Goal: Information Seeking & Learning: Learn about a topic

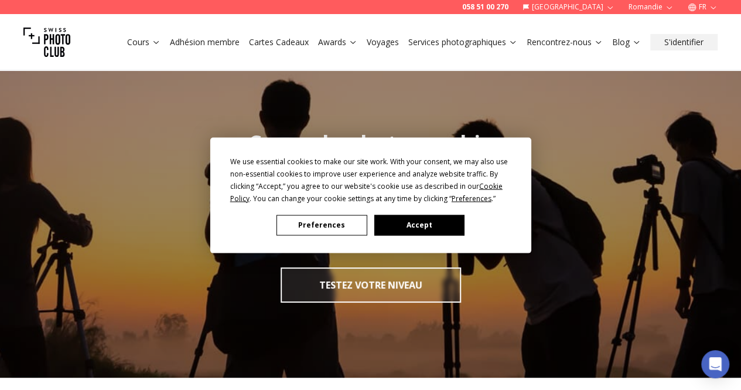
click at [434, 217] on button "Accept" at bounding box center [419, 225] width 90 height 21
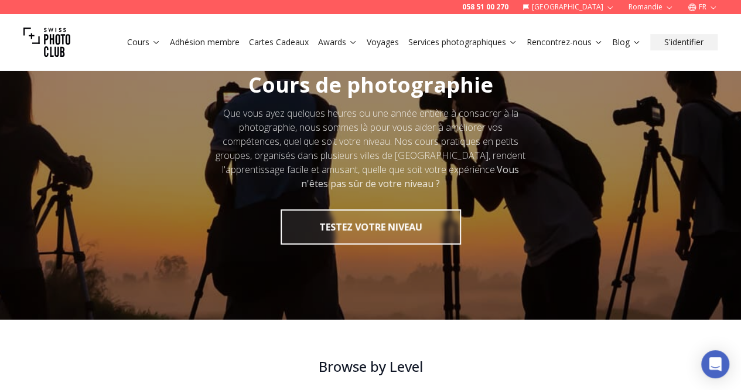
scroll to position [59, 0]
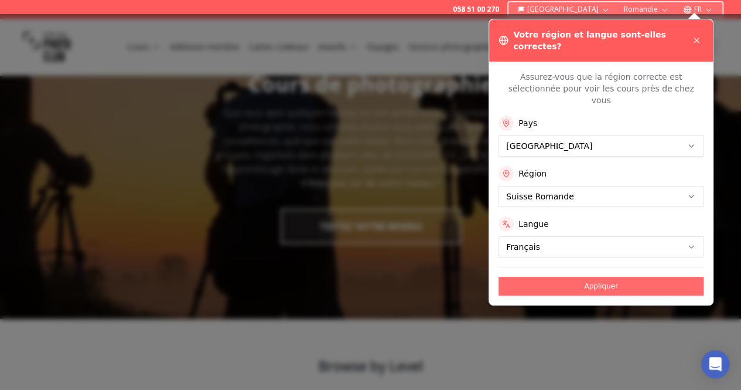
click at [614, 277] on button "Appliquer" at bounding box center [601, 286] width 205 height 19
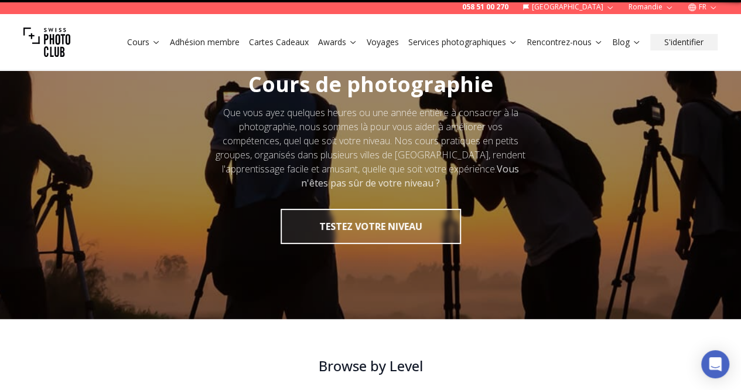
scroll to position [0, 0]
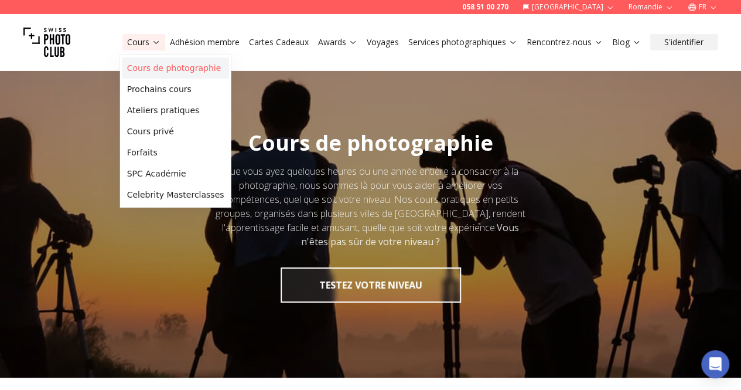
click at [164, 69] on link "Cours de photographie" at bounding box center [175, 67] width 107 height 21
click at [168, 110] on link "Ateliers pratiques" at bounding box center [175, 110] width 107 height 21
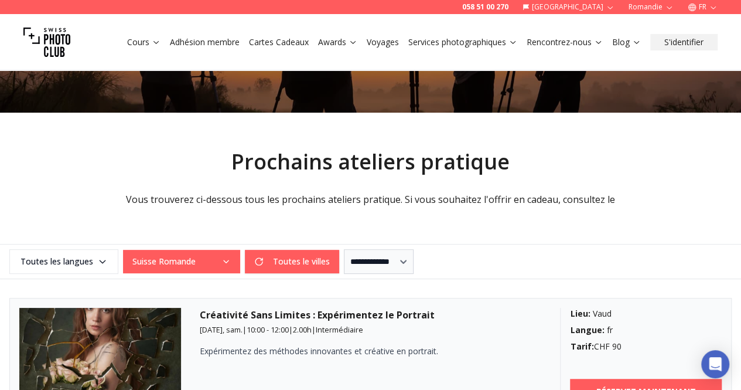
scroll to position [176, 0]
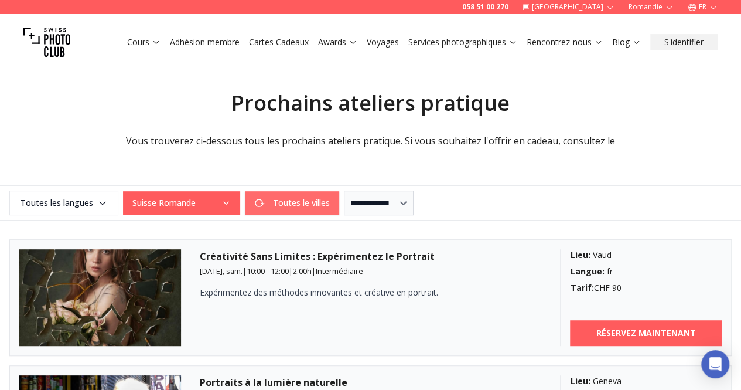
click at [320, 198] on button "Toutes le villes" at bounding box center [292, 202] width 94 height 23
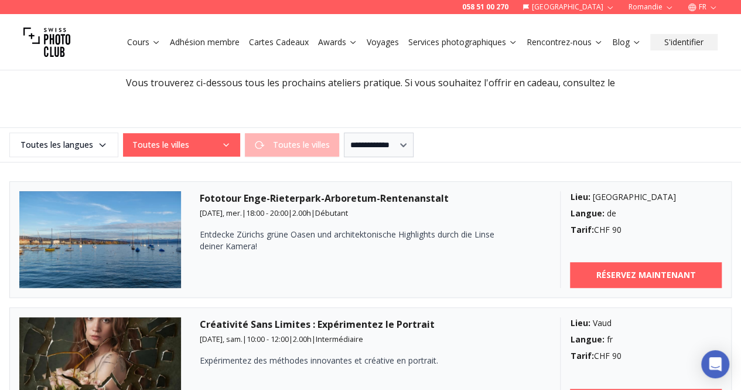
scroll to position [234, 0]
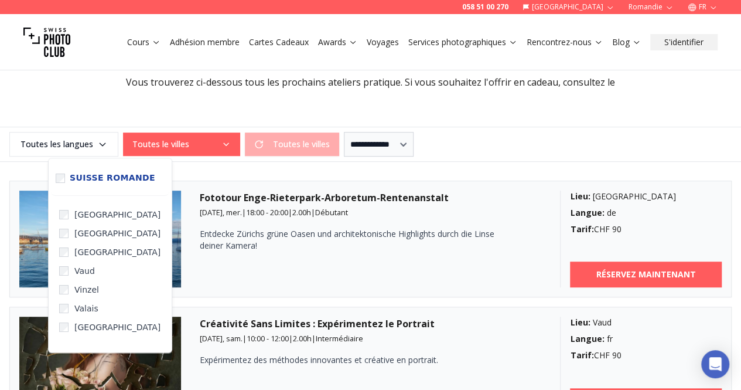
click at [224, 141] on icon "button" at bounding box center [226, 143] width 9 height 9
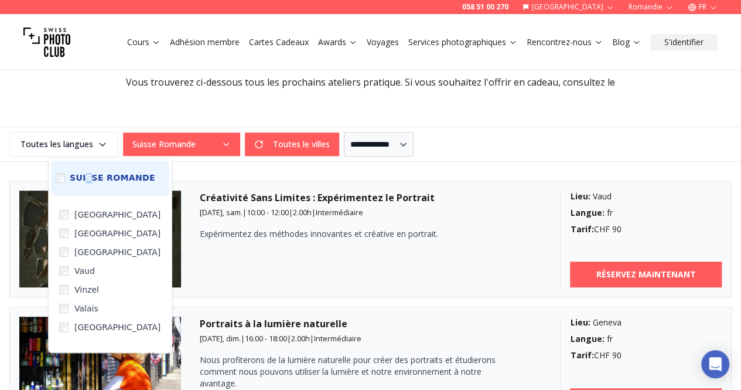
click at [91, 175] on span "Suisse Romande" at bounding box center [113, 178] width 86 height 11
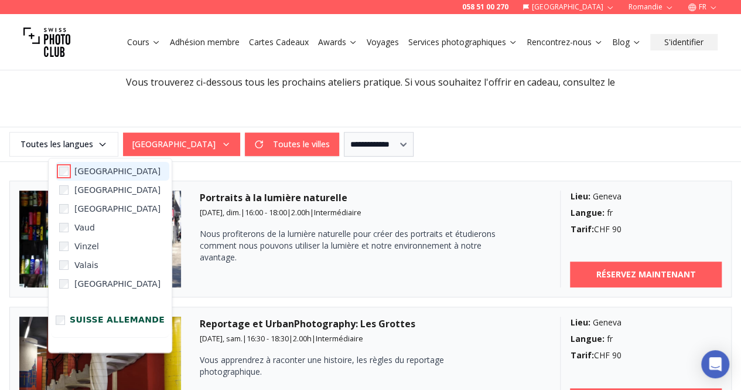
scroll to position [45, 0]
click at [489, 135] on div "**********" at bounding box center [370, 144] width 741 height 25
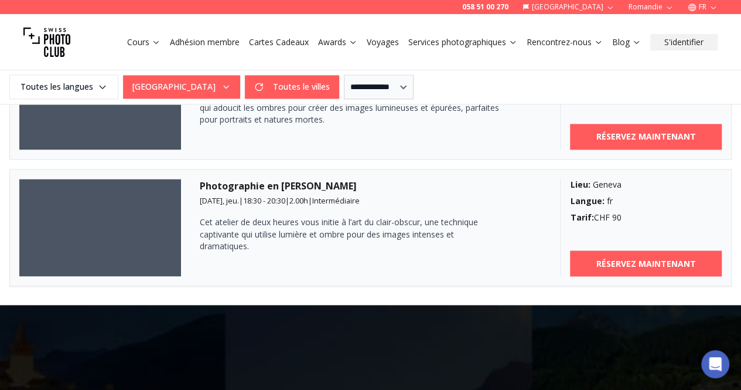
scroll to position [879, 0]
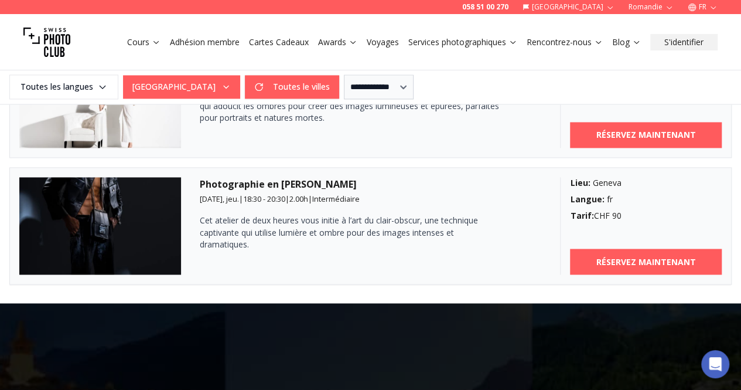
click at [134, 44] on link "Cours" at bounding box center [143, 42] width 33 height 12
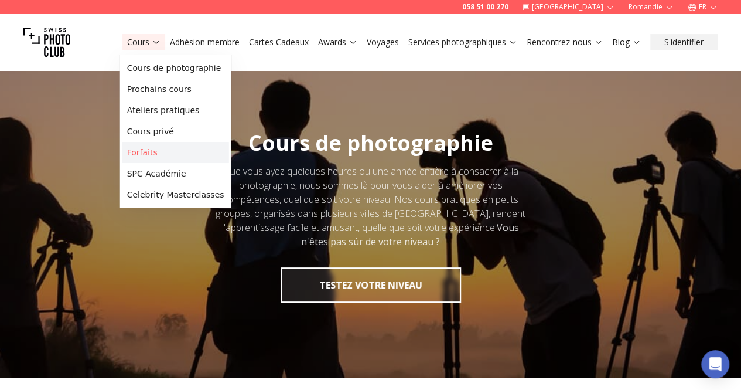
click at [156, 147] on link "Forfaits" at bounding box center [175, 152] width 107 height 21
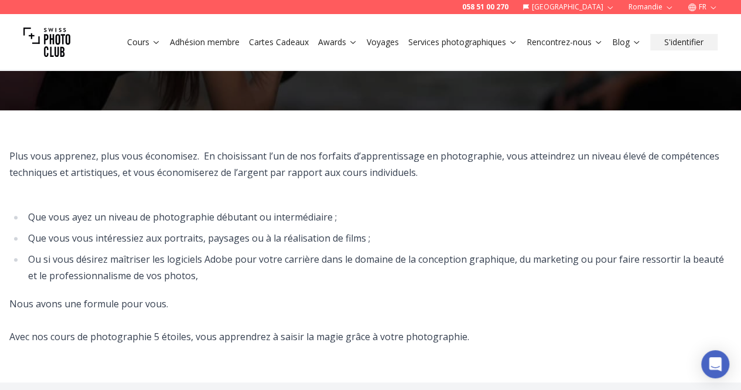
scroll to position [352, 0]
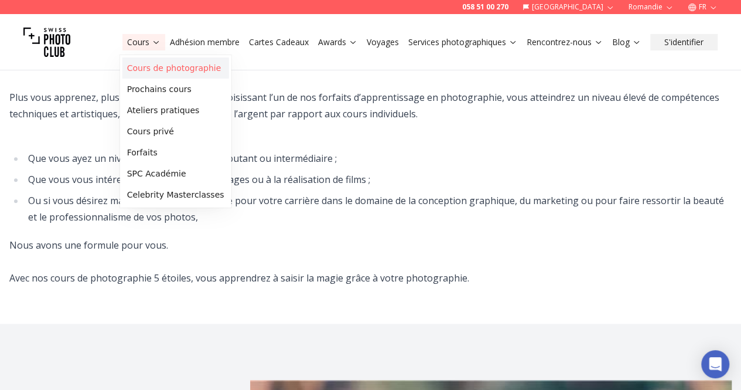
click at [152, 67] on link "Cours de photographie" at bounding box center [175, 67] width 107 height 21
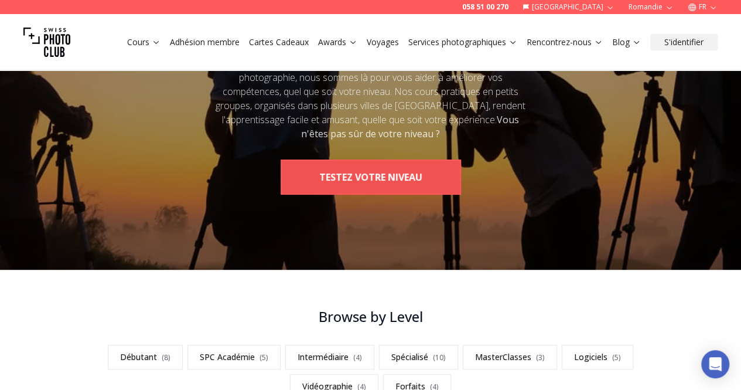
scroll to position [117, 0]
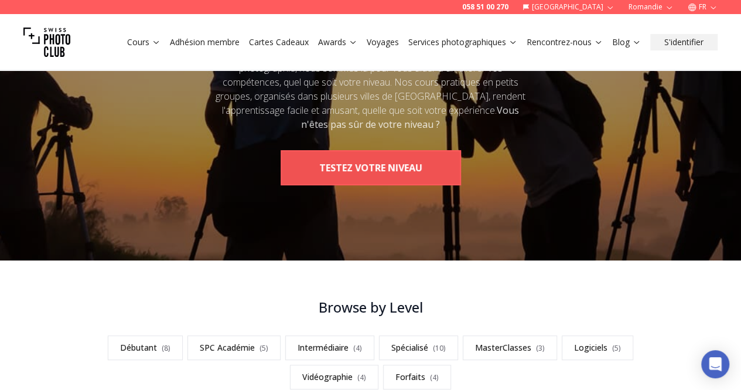
click at [365, 175] on button "TESTEZ VOTRE NIVEAU" at bounding box center [371, 167] width 181 height 35
